Goal: Task Accomplishment & Management: Manage account settings

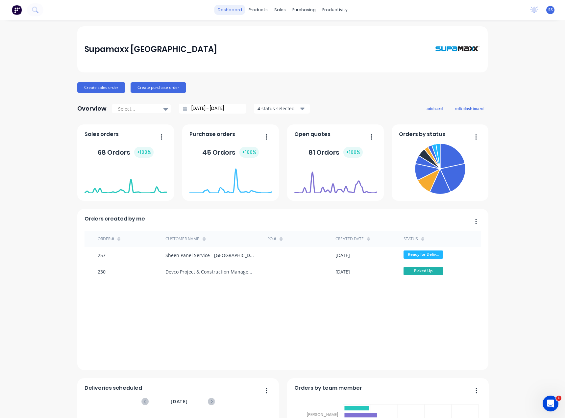
click at [241, 11] on link "dashboard" at bounding box center [229, 10] width 31 height 10
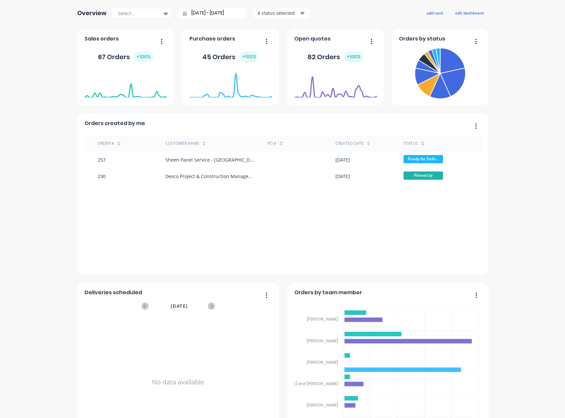
scroll to position [128, 0]
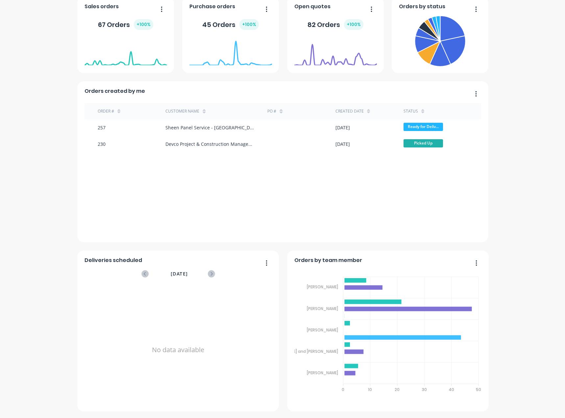
click at [488, 336] on div "Supamaxx [GEOGRAPHIC_DATA] Create sales order Create purchase order Overview Se…" at bounding box center [282, 155] width 565 height 512
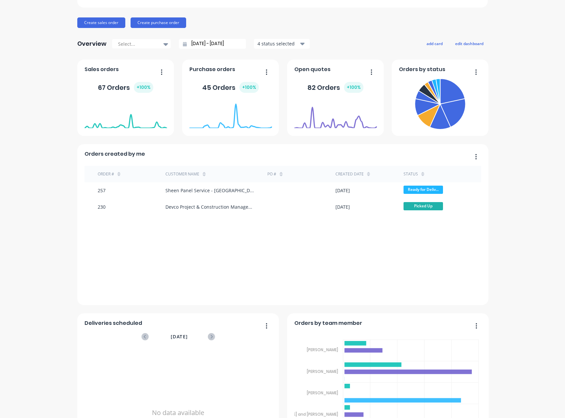
scroll to position [0, 0]
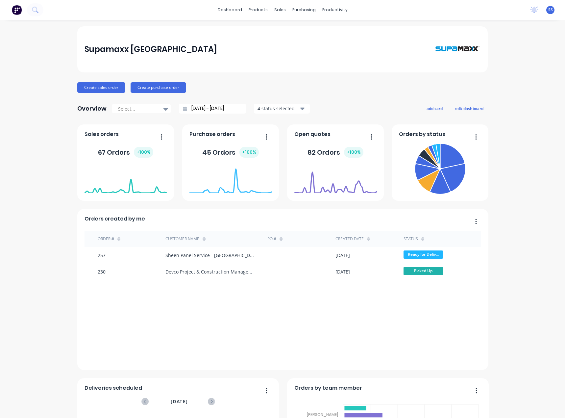
click at [508, 254] on div "Supamaxx Australia Create sales order Create purchase order Overview Select... …" at bounding box center [282, 282] width 565 height 512
click at [448, 176] on icon at bounding box center [452, 177] width 25 height 28
click at [452, 172] on icon at bounding box center [454, 178] width 26 height 30
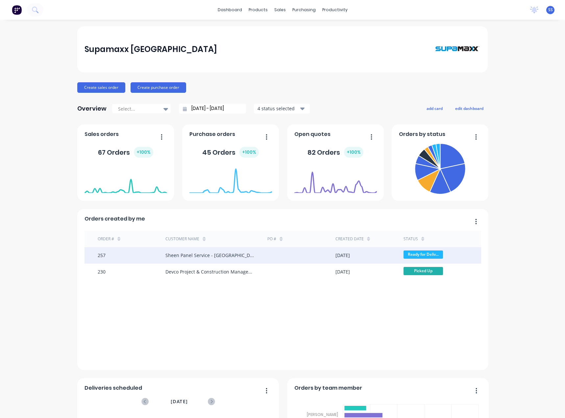
click at [429, 252] on span "Ready for Deliv..." at bounding box center [423, 254] width 39 height 8
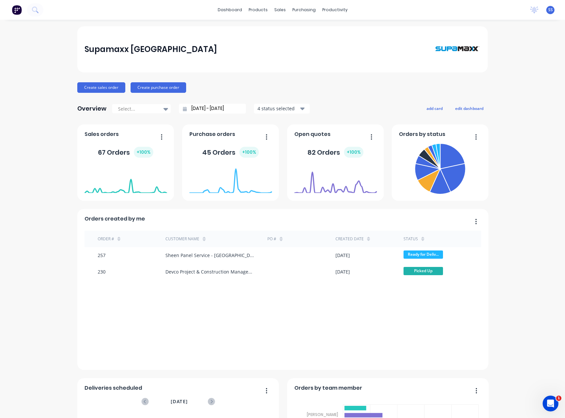
click at [548, 8] on span "SS" at bounding box center [550, 10] width 5 height 6
click at [503, 84] on button "Sign out" at bounding box center [508, 82] width 87 height 13
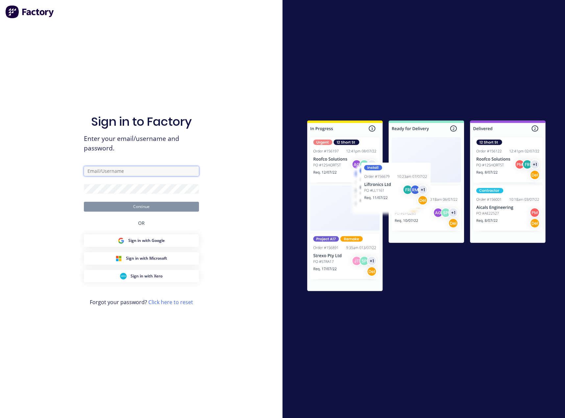
type input "sales@supamaxx.com.au"
click at [157, 209] on button "Continue" at bounding box center [141, 207] width 115 height 10
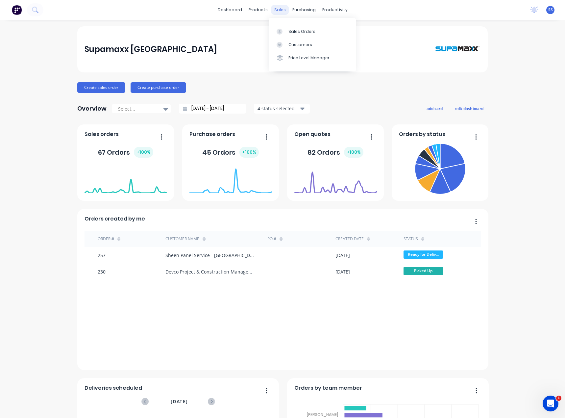
click at [276, 14] on div "sales" at bounding box center [280, 10] width 18 height 10
click at [293, 43] on div "Customers" at bounding box center [300, 45] width 24 height 6
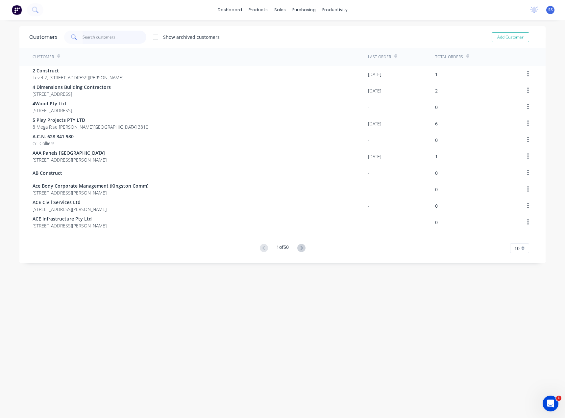
click at [97, 41] on input "text" at bounding box center [115, 37] width 64 height 13
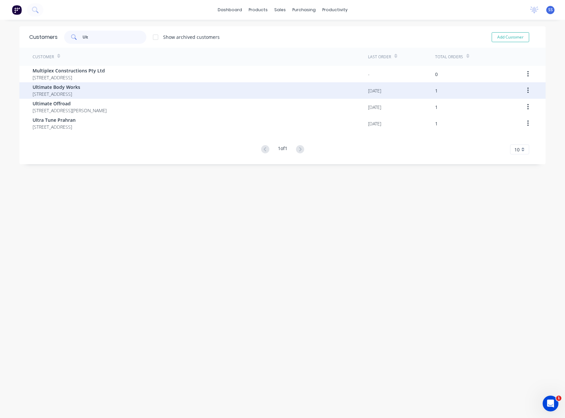
type input "Ult"
click at [52, 88] on span "Ultimate Body Works" at bounding box center [57, 87] width 48 height 7
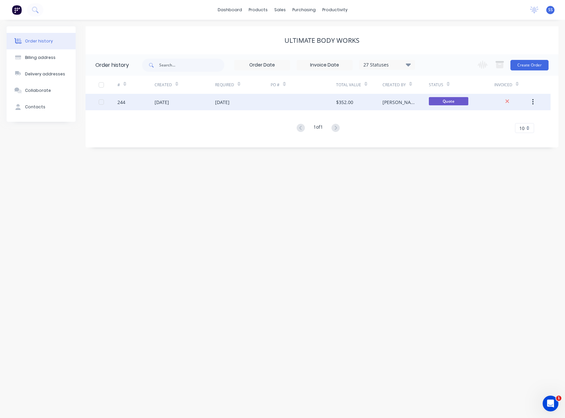
click at [211, 99] on div "18 Aug 2025" at bounding box center [185, 102] width 61 height 16
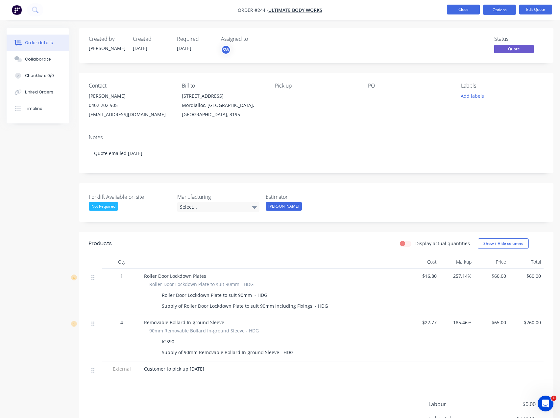
click at [470, 11] on button "Close" at bounding box center [463, 10] width 33 height 10
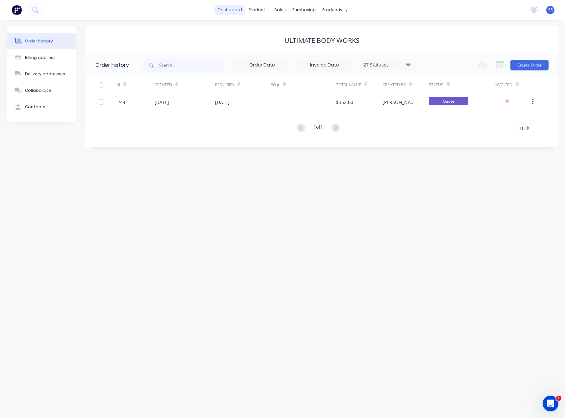
click at [229, 9] on link "dashboard" at bounding box center [229, 10] width 31 height 10
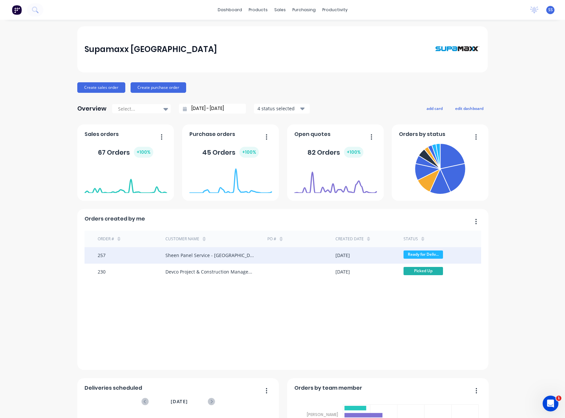
click at [431, 258] on span "Ready for Deliv..." at bounding box center [423, 254] width 39 height 8
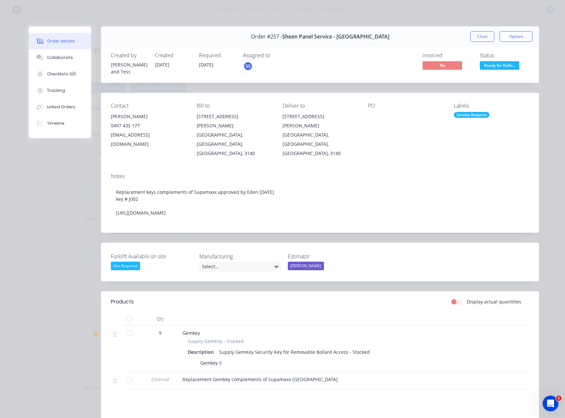
click at [499, 63] on span "Ready for Deliv..." at bounding box center [499, 65] width 39 height 8
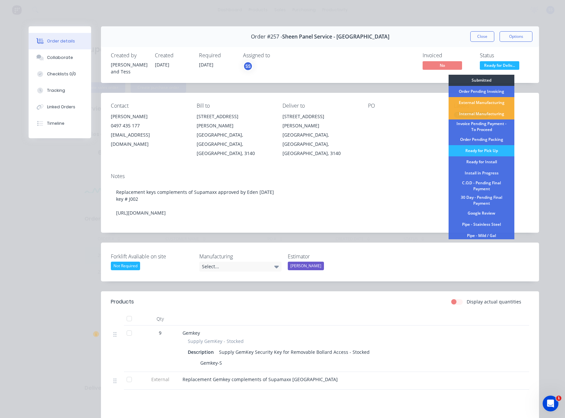
click at [494, 12] on div "Order details Collaborate Checklists 0/0 Tracking Linked Orders Timeline Order …" at bounding box center [282, 209] width 565 height 418
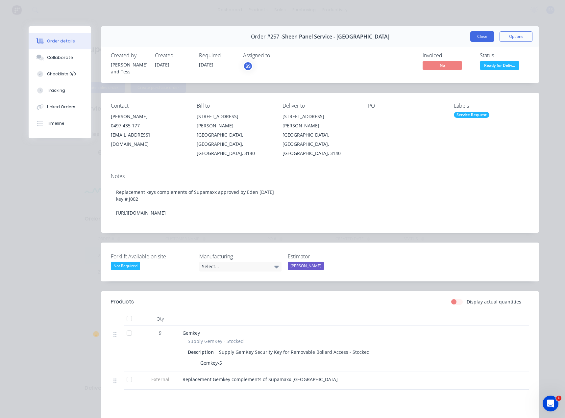
click at [483, 35] on button "Close" at bounding box center [482, 36] width 24 height 11
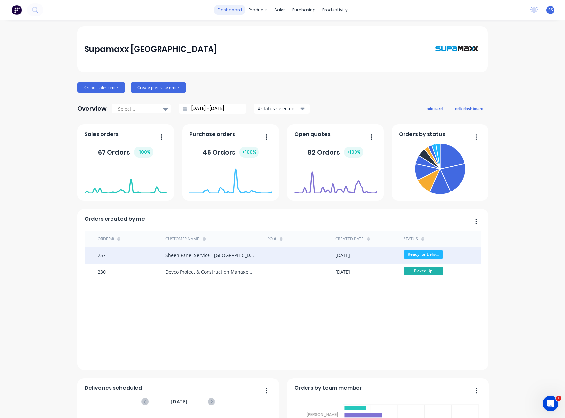
click at [226, 6] on link "dashboard" at bounding box center [229, 10] width 31 height 10
click at [301, 46] on div "Customers" at bounding box center [300, 45] width 24 height 6
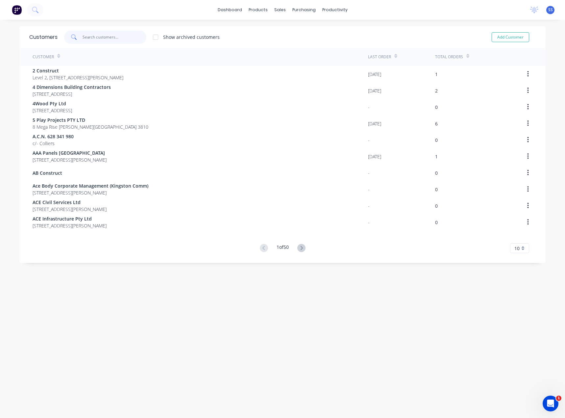
click at [83, 37] on input "text" at bounding box center [115, 37] width 64 height 13
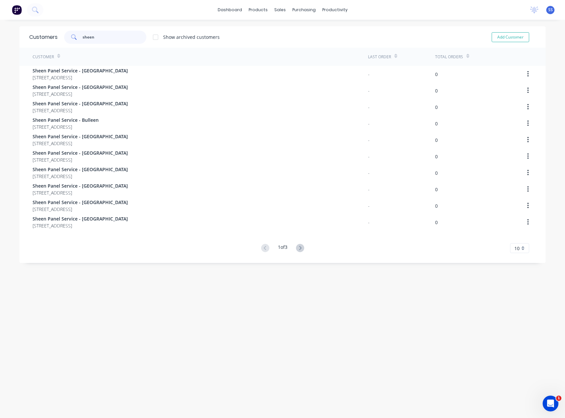
type input "sheen"
click at [299, 250] on icon at bounding box center [300, 248] width 8 height 8
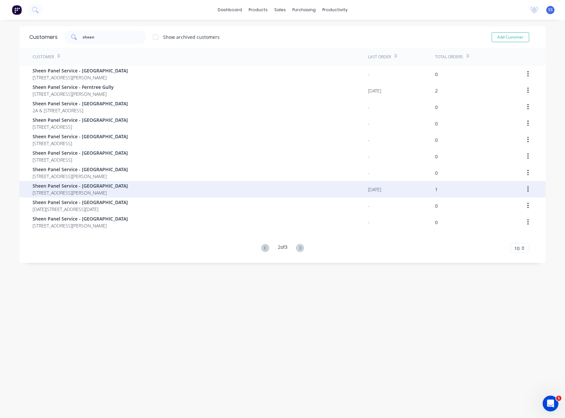
click at [191, 188] on div "Sheen Panel Service - Lilydale 56 John Street Lilydale Victoria Australia 3140" at bounding box center [200, 189] width 335 height 16
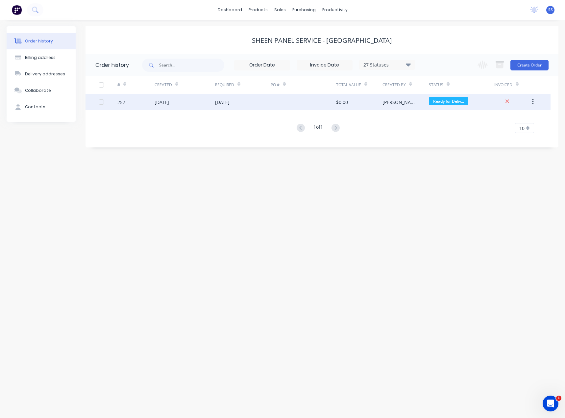
click at [328, 101] on div at bounding box center [303, 102] width 65 height 16
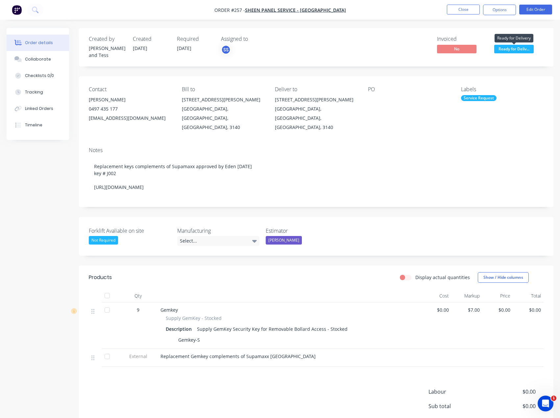
click at [501, 52] on span "Ready for Deliv..." at bounding box center [513, 49] width 39 height 8
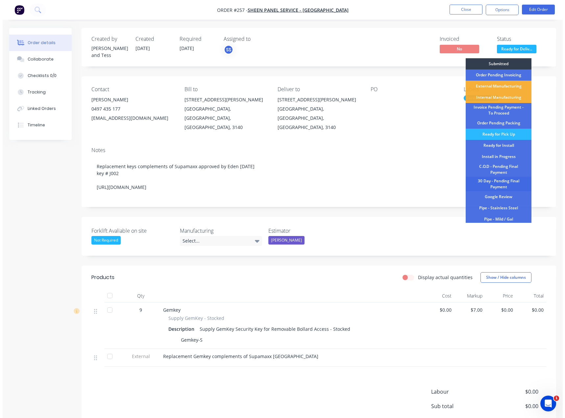
scroll to position [80, 0]
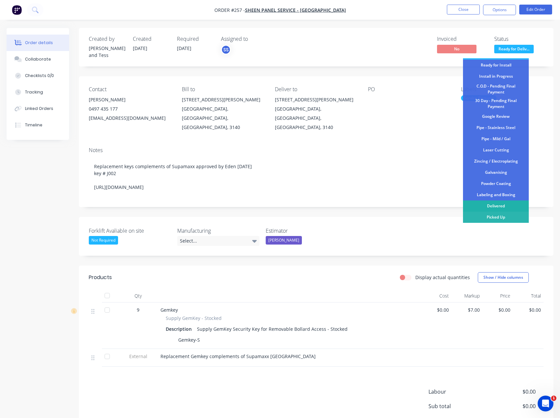
click at [505, 205] on div "Delivered" at bounding box center [496, 205] width 66 height 11
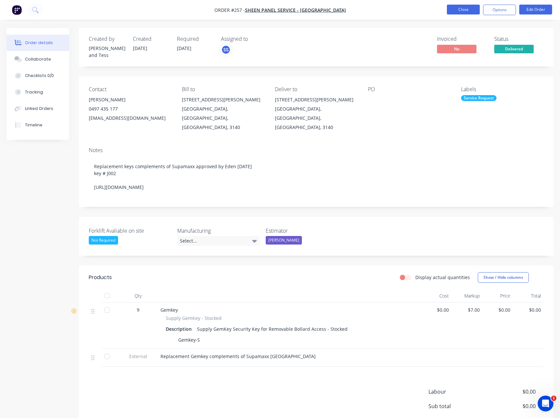
click at [471, 6] on button "Close" at bounding box center [463, 10] width 33 height 10
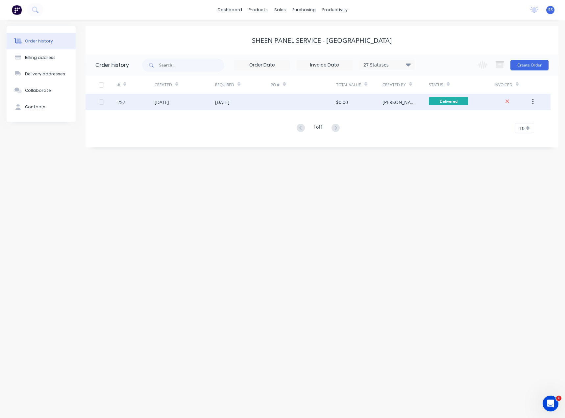
click at [538, 103] on button "button" at bounding box center [532, 102] width 15 height 12
click at [514, 118] on div "Archive" at bounding box center [509, 119] width 51 height 10
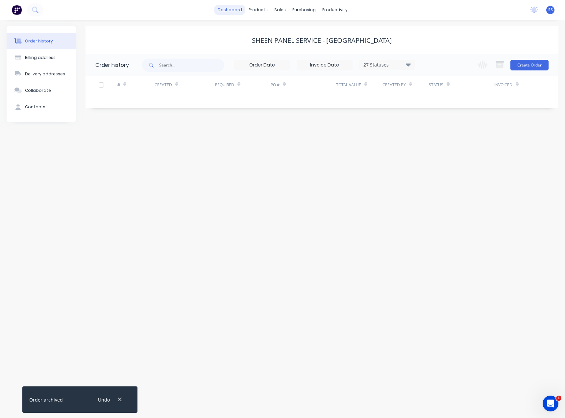
click at [233, 12] on link "dashboard" at bounding box center [229, 10] width 31 height 10
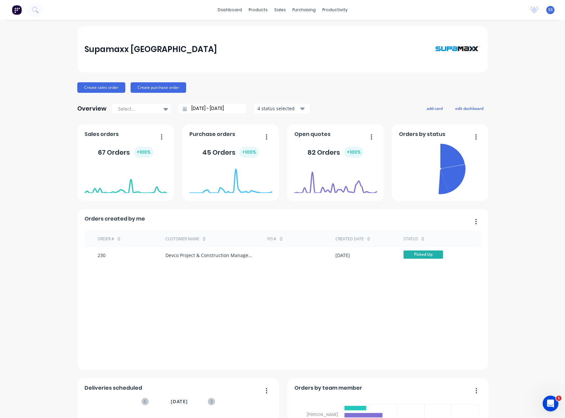
click at [54, 162] on div "Supamaxx Australia Create sales order Create purchase order Overview Select... …" at bounding box center [282, 282] width 565 height 512
